Goal: Task Accomplishment & Management: Manage account settings

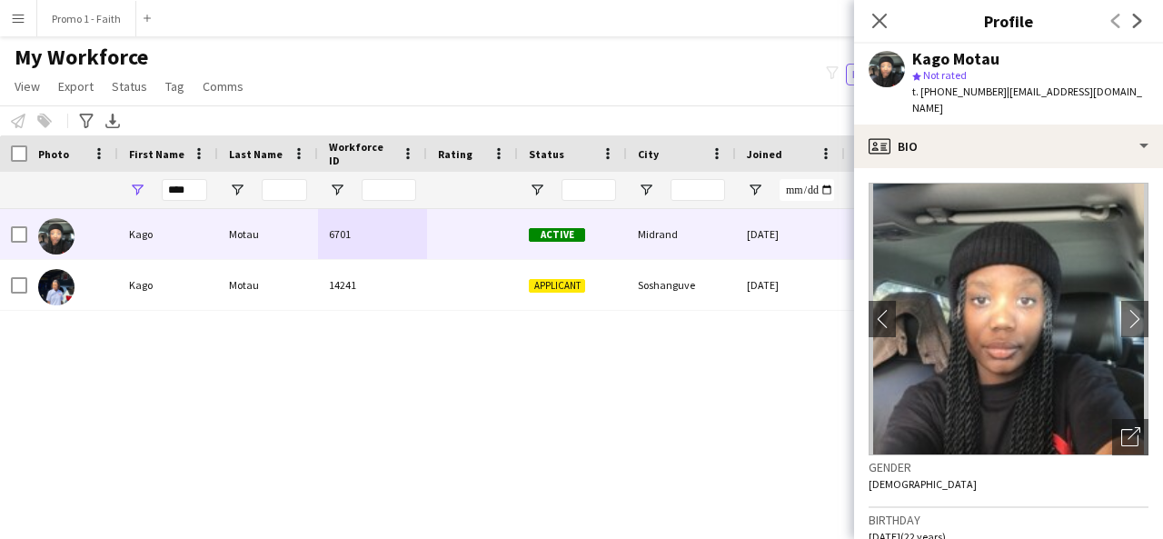
click at [881, 23] on icon at bounding box center [879, 21] width 15 height 15
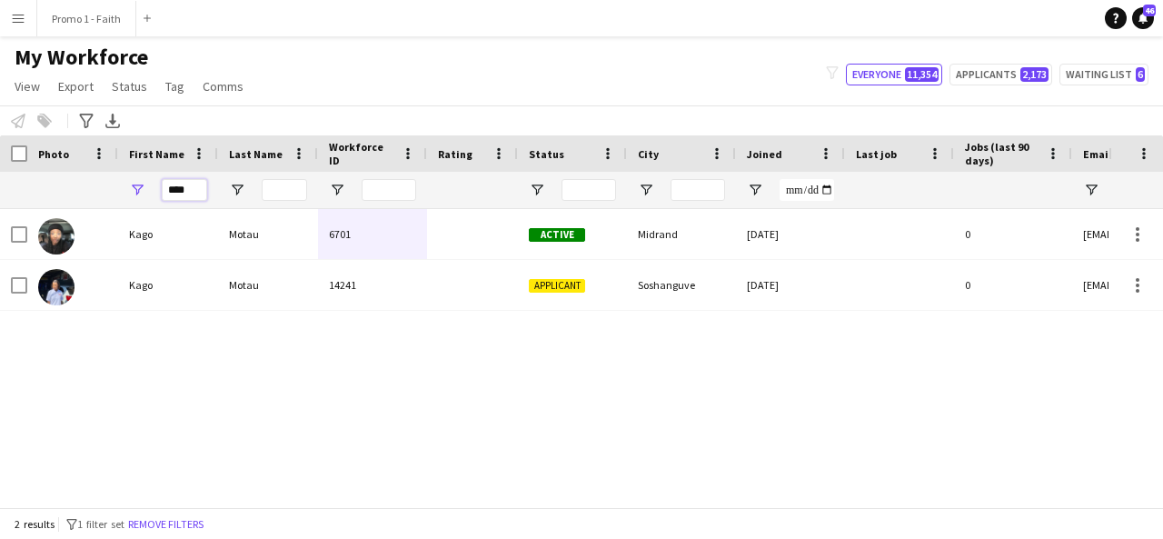
click at [205, 182] on input "****" at bounding box center [184, 190] width 45 height 22
type input "*"
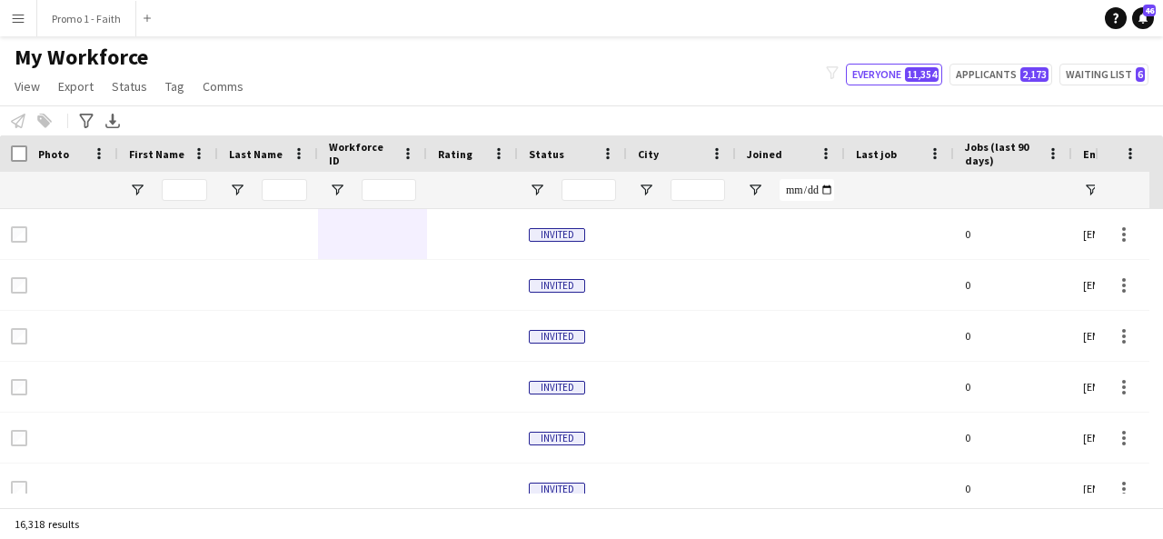
click at [16, 20] on app-icon "Menu" at bounding box center [18, 18] width 15 height 15
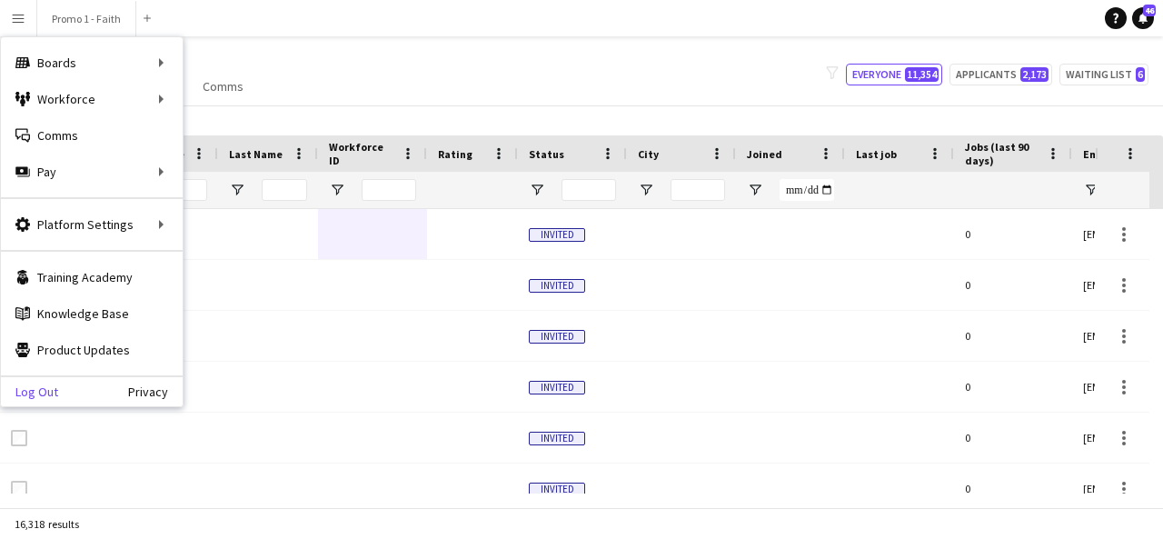
click at [33, 396] on link "Log Out" at bounding box center [29, 391] width 57 height 15
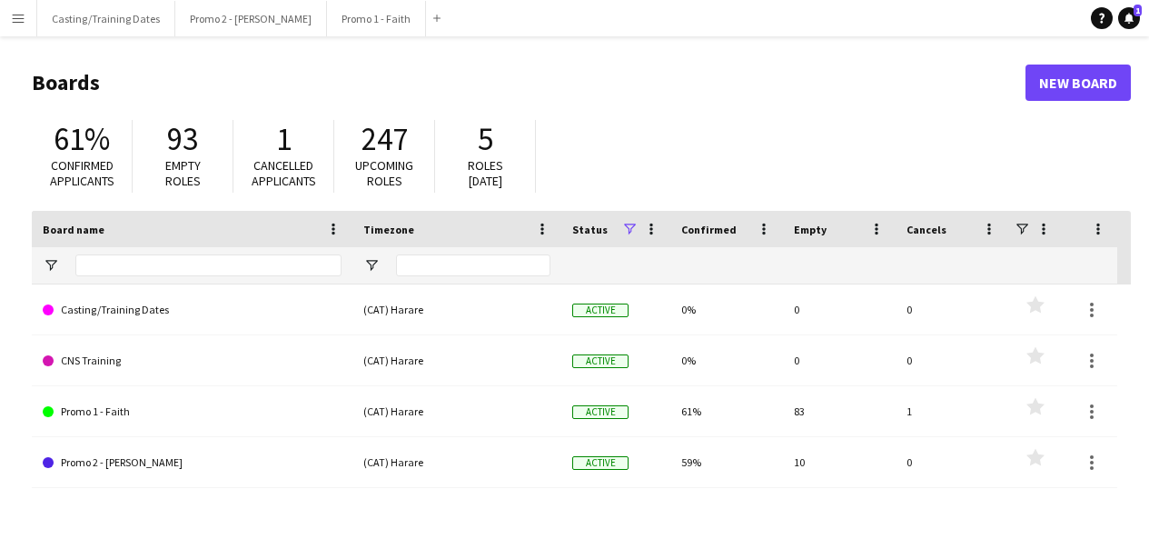
drag, startPoint x: 875, startPoint y: 116, endPoint x: 1123, endPoint y: 203, distance: 262.8
click at [1123, 203] on div "61% Confirmed applicants 93 Empty roles 1 Cancelled applicants 247 Upcoming rol…" at bounding box center [581, 161] width 1099 height 100
click at [20, 19] on app-icon "Menu" at bounding box center [18, 18] width 15 height 15
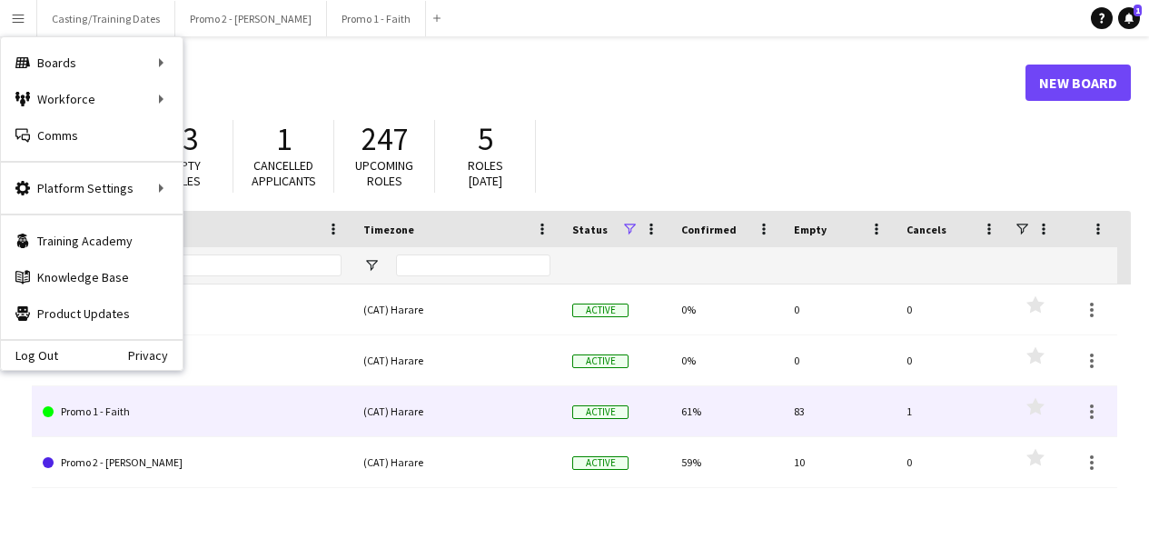
click at [118, 412] on link "Promo 1 - Faith" at bounding box center [192, 411] width 299 height 51
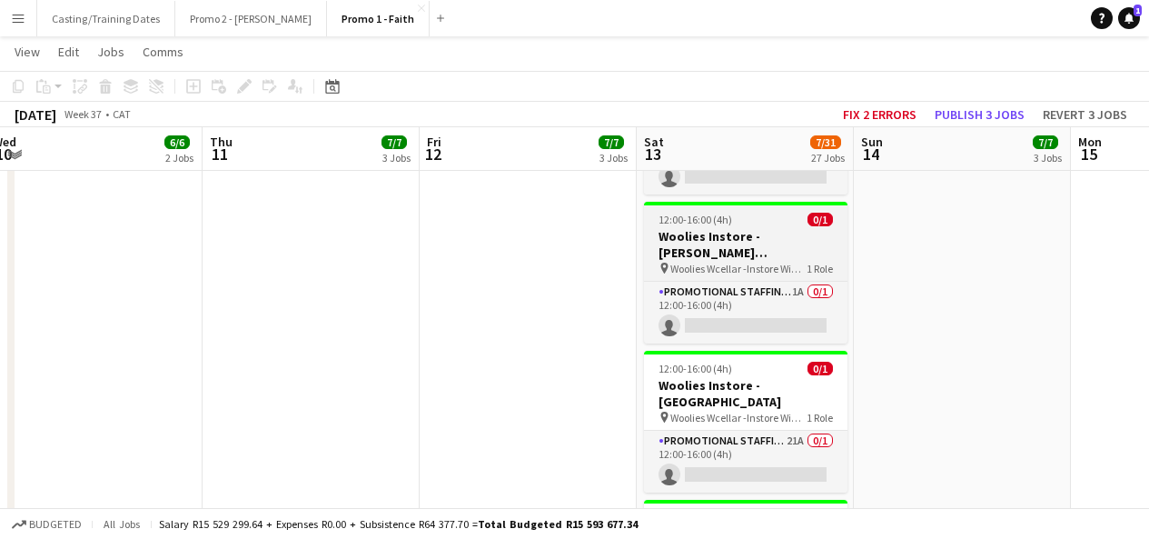
scroll to position [804, 0]
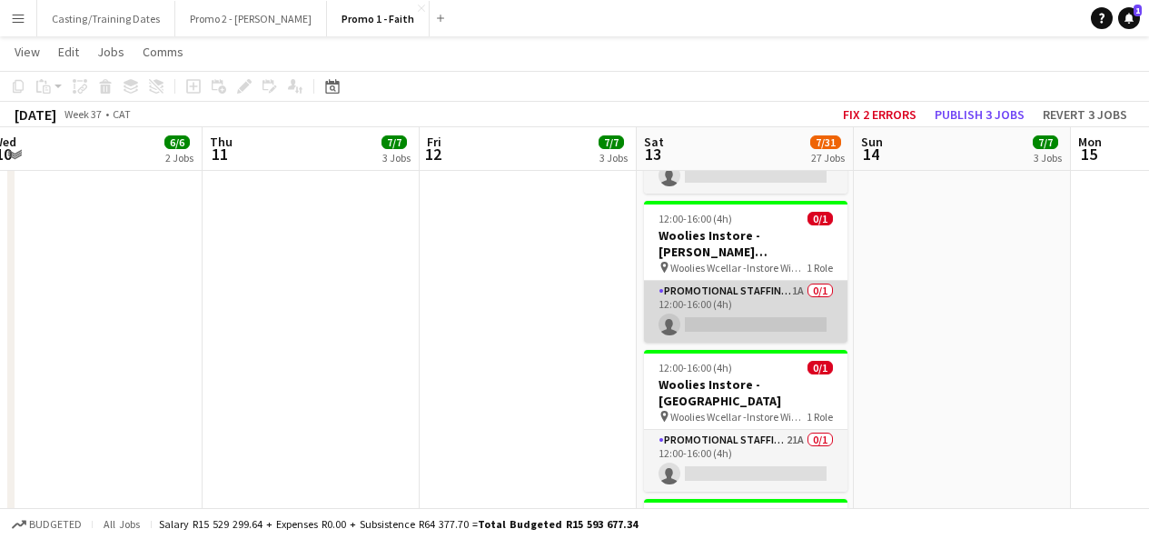
click at [794, 281] on app-card-role "Promotional Staffing (Brand Ambassadors) 1A 0/1 12:00-16:00 (4h) single-neutral…" at bounding box center [745, 312] width 203 height 62
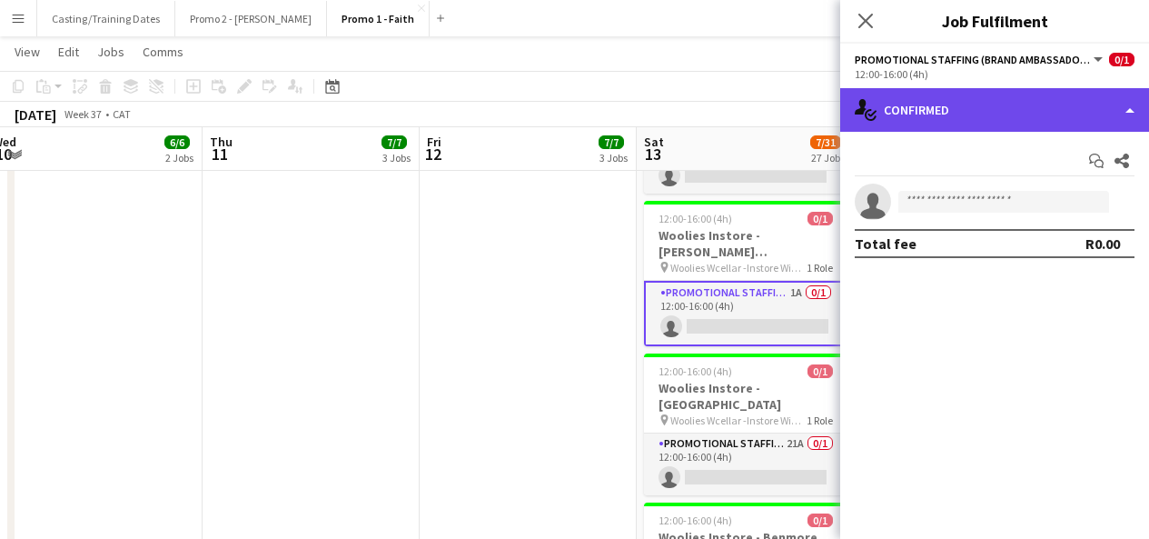
click at [1109, 105] on div "single-neutral-actions-check-2 Confirmed" at bounding box center [994, 110] width 309 height 44
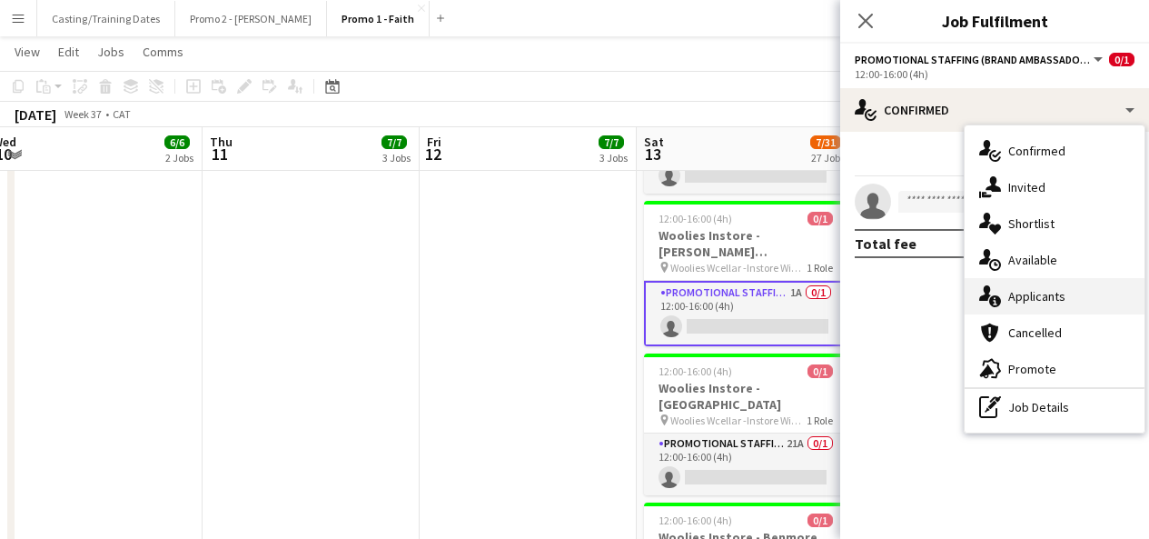
click at [1005, 307] on div "single-neutral-actions-information Applicants" at bounding box center [1055, 296] width 180 height 36
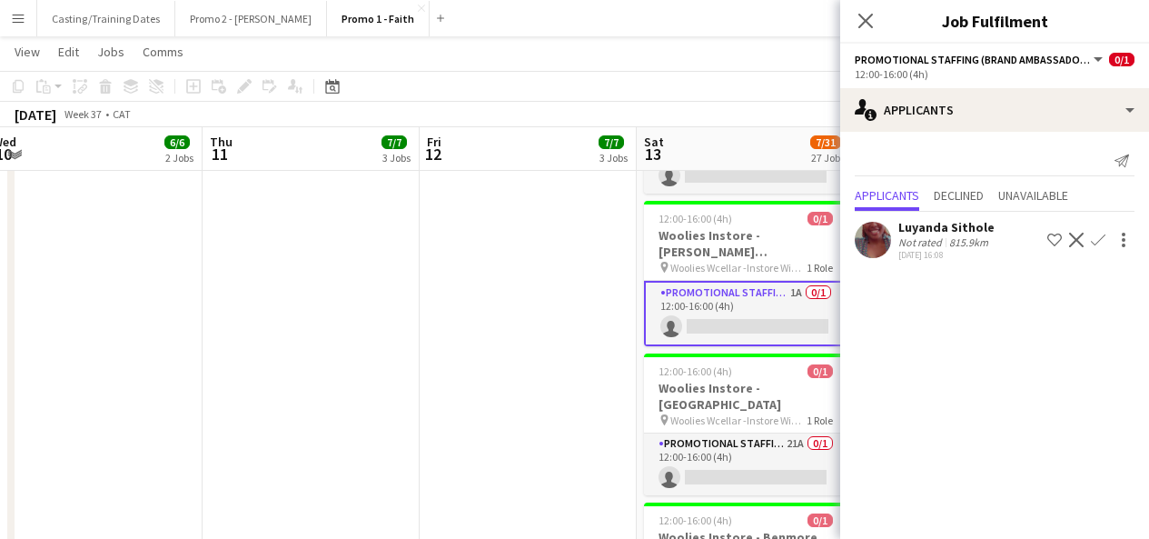
click at [884, 244] on app-user-avatar at bounding box center [873, 240] width 36 height 36
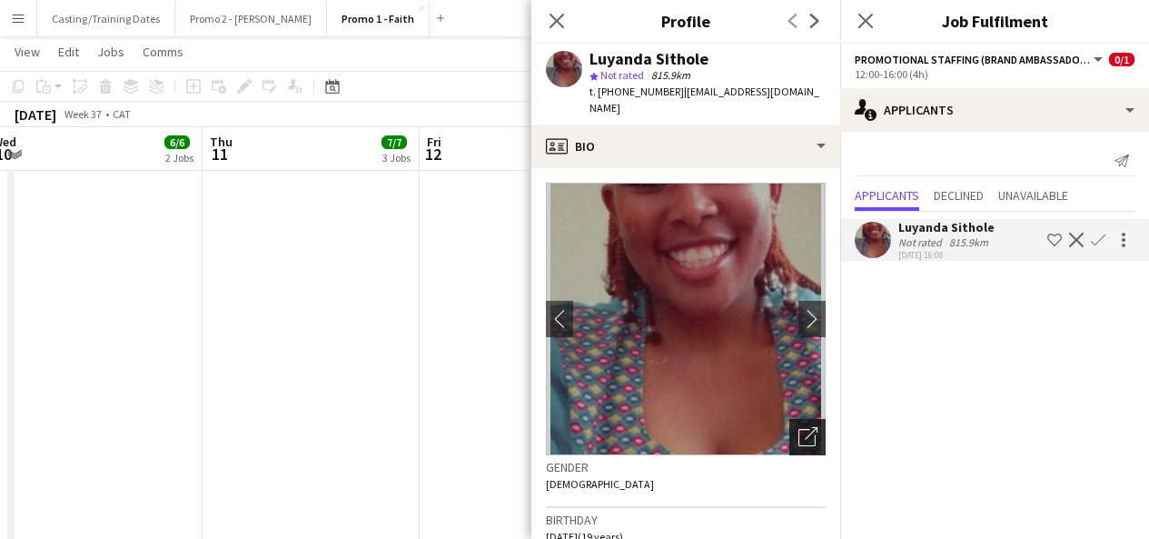
click at [791, 419] on div "Open photos pop-in" at bounding box center [807, 437] width 36 height 36
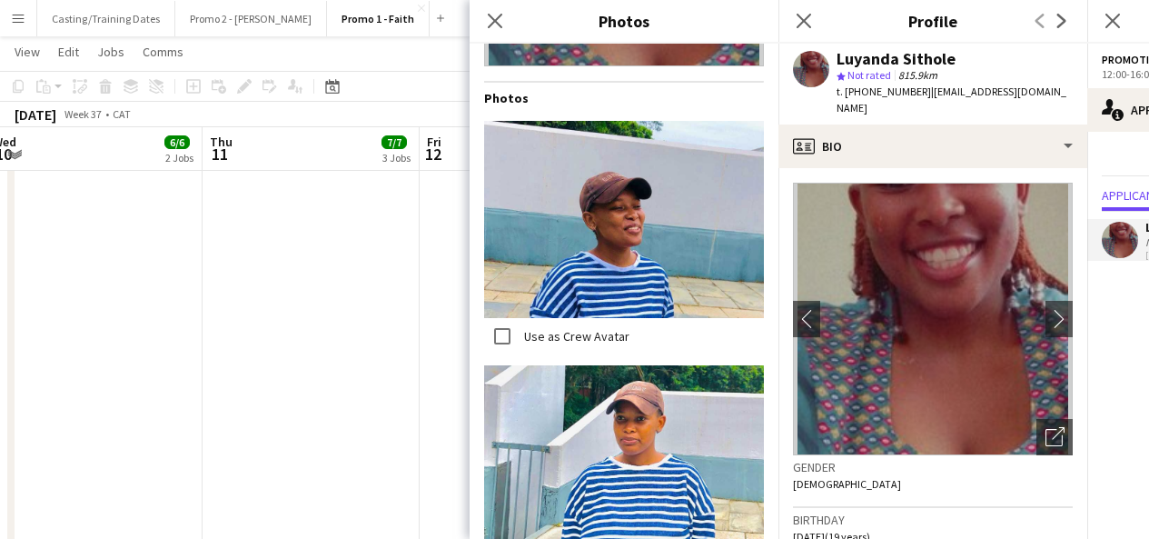
scroll to position [330, 0]
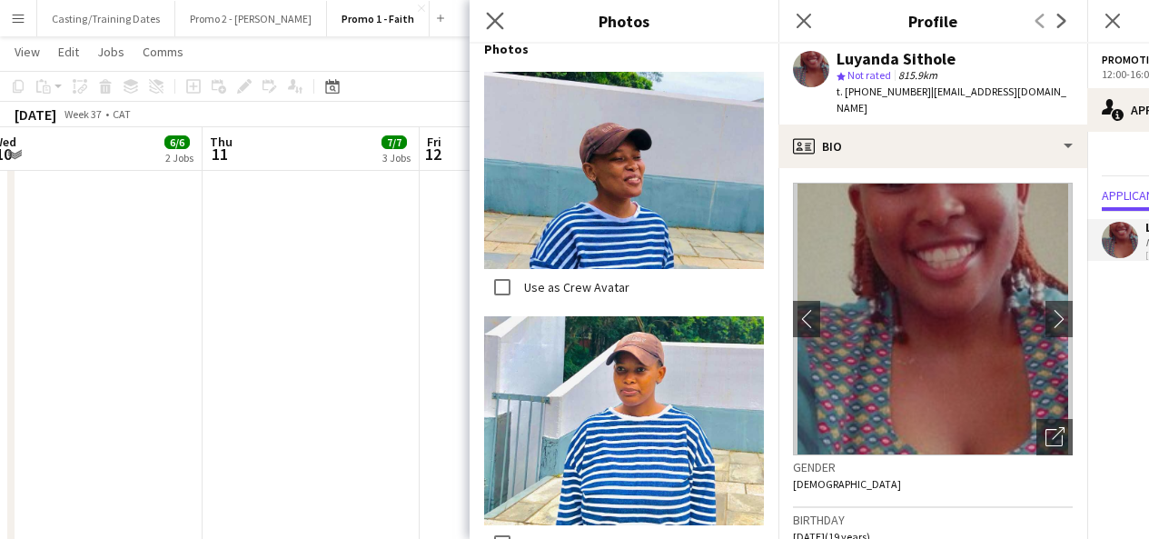
click at [496, 29] on icon "Close pop-in" at bounding box center [494, 20] width 17 height 17
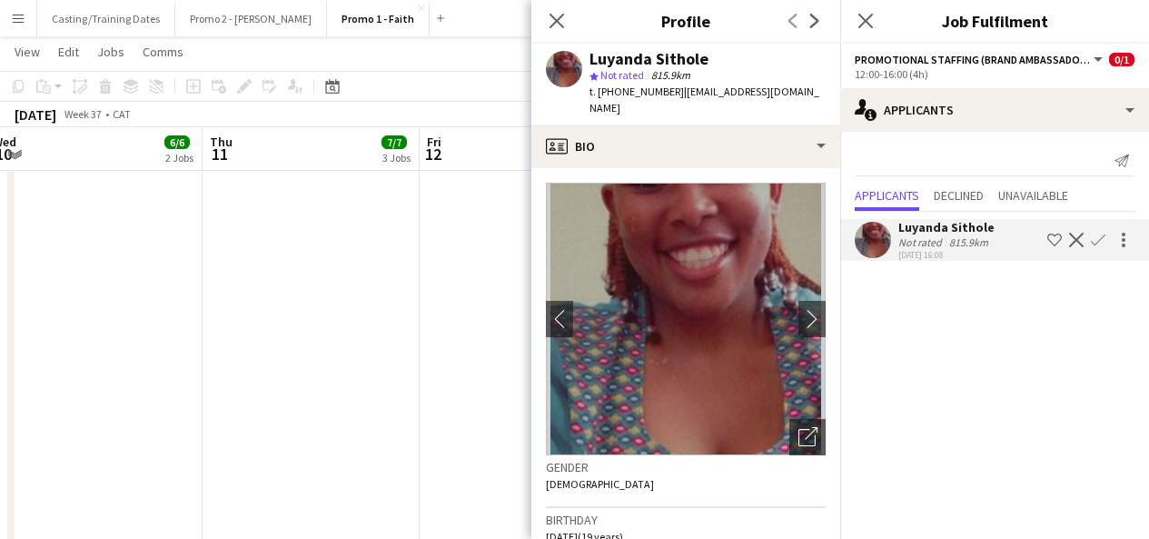
drag, startPoint x: 551, startPoint y: 15, endPoint x: 850, endPoint y: 27, distance: 299.1
click at [862, 25] on icon at bounding box center [865, 20] width 17 height 17
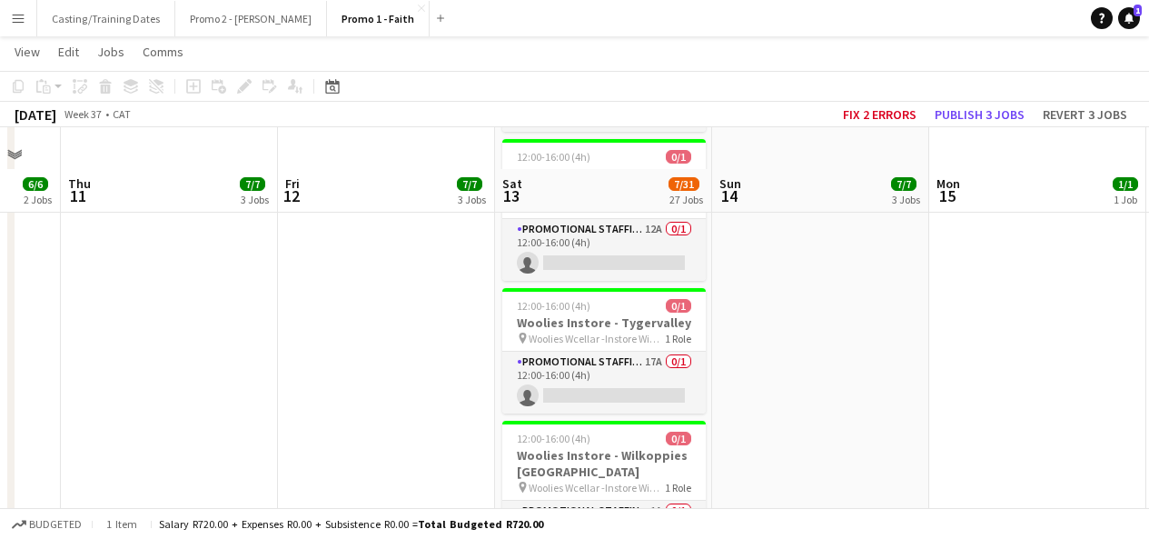
scroll to position [3531, 0]
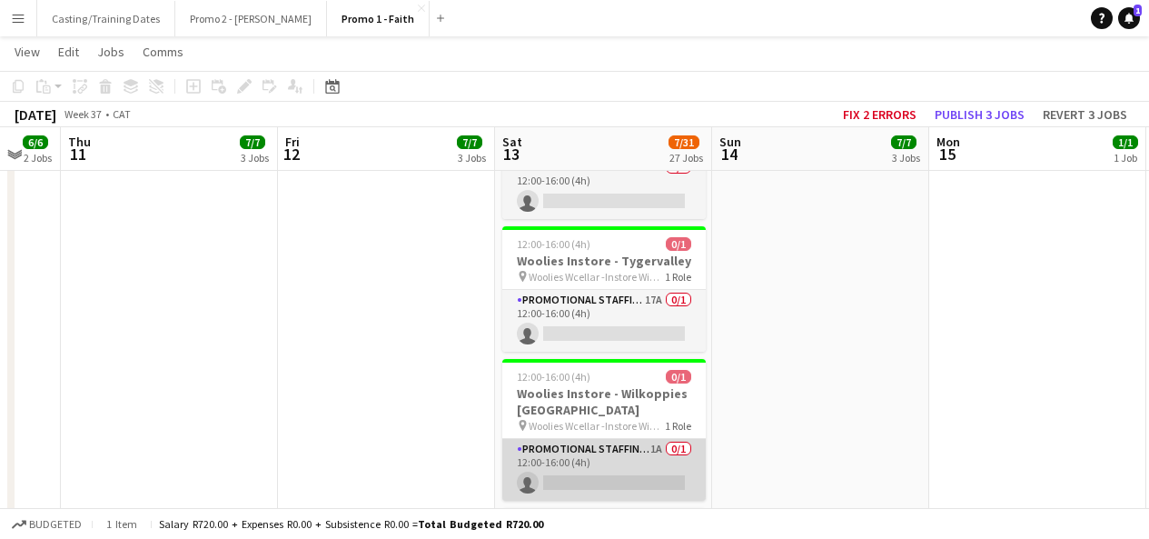
click at [645, 439] on app-card-role "Promotional Staffing (Brand Ambassadors) 1A 0/1 12:00-16:00 (4h) single-neutral…" at bounding box center [603, 470] width 203 height 62
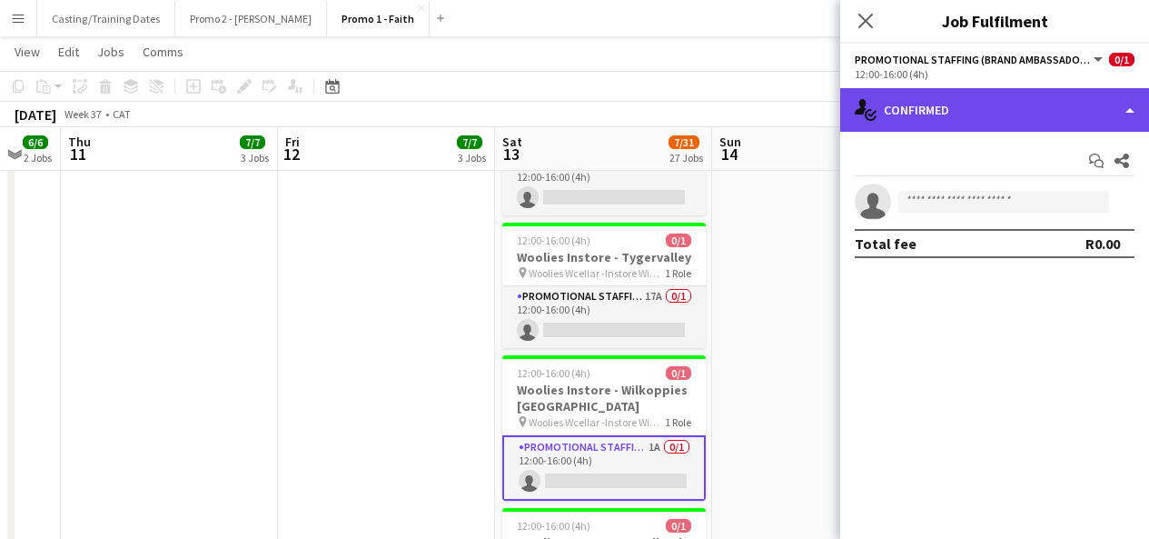
click at [960, 124] on div "single-neutral-actions-check-2 Confirmed" at bounding box center [994, 110] width 309 height 44
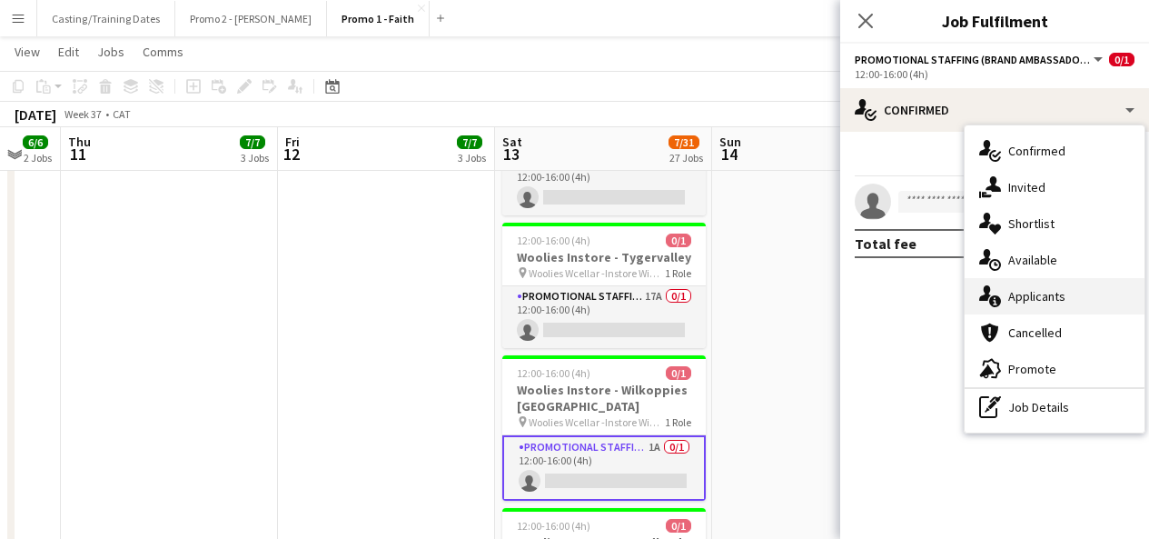
click at [1025, 289] on span "Applicants" at bounding box center [1036, 296] width 57 height 16
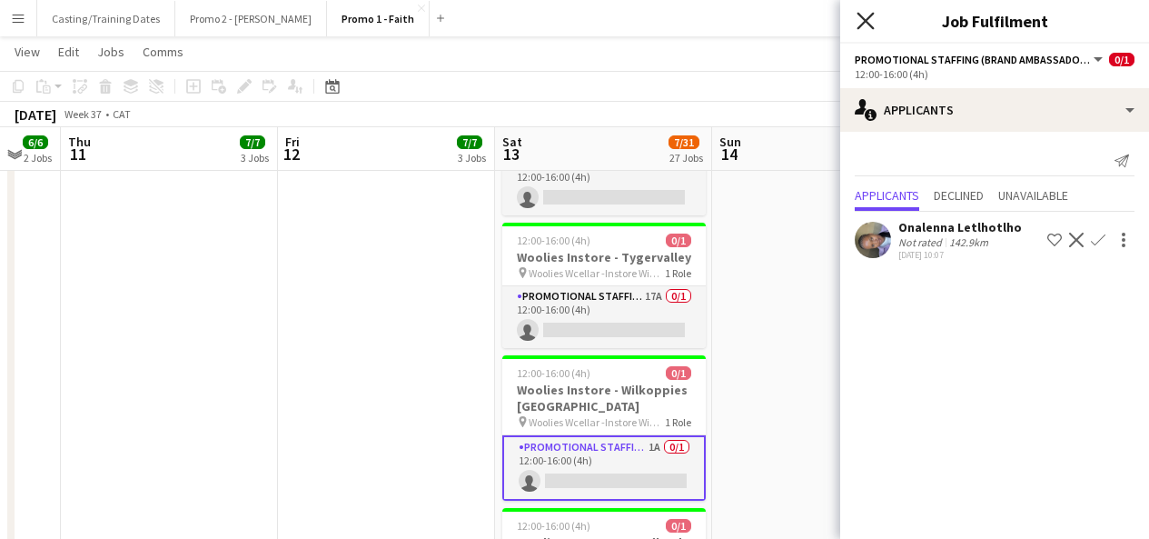
click at [872, 21] on icon "Close pop-in" at bounding box center [865, 20] width 17 height 17
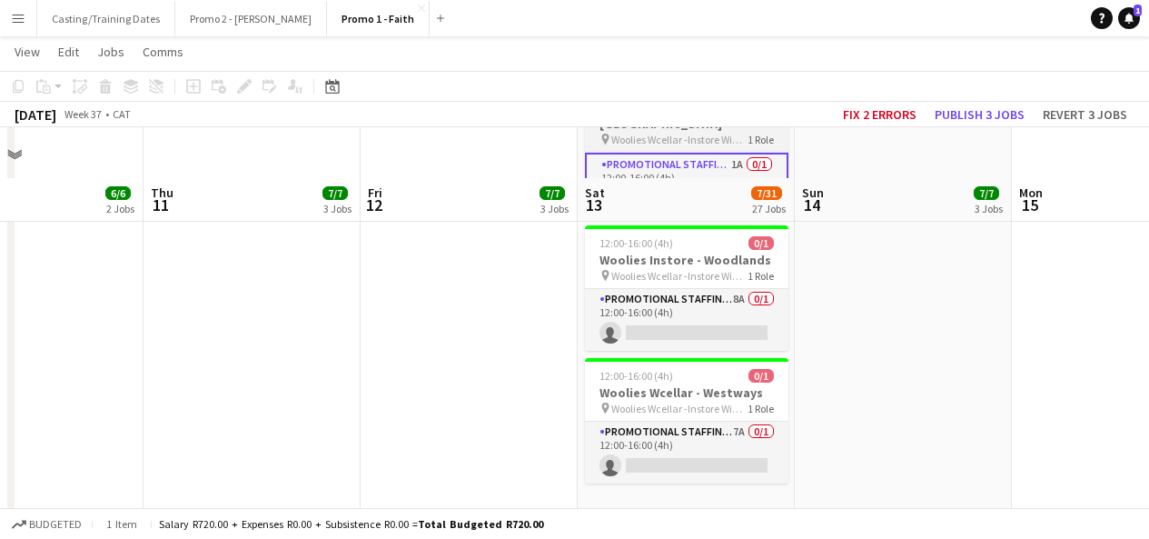
scroll to position [3864, 0]
